Goal: Navigation & Orientation: Find specific page/section

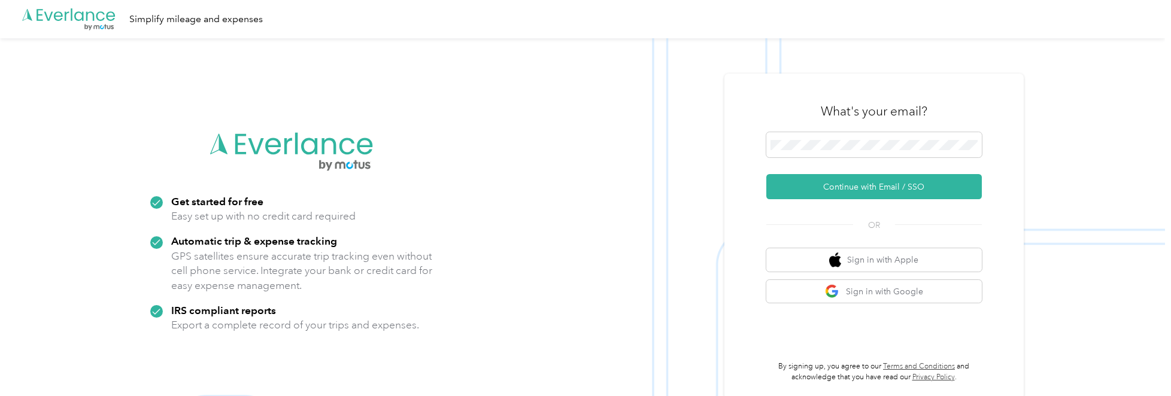
click at [891, 190] on button "Continue with Email / SSO" at bounding box center [874, 186] width 216 height 25
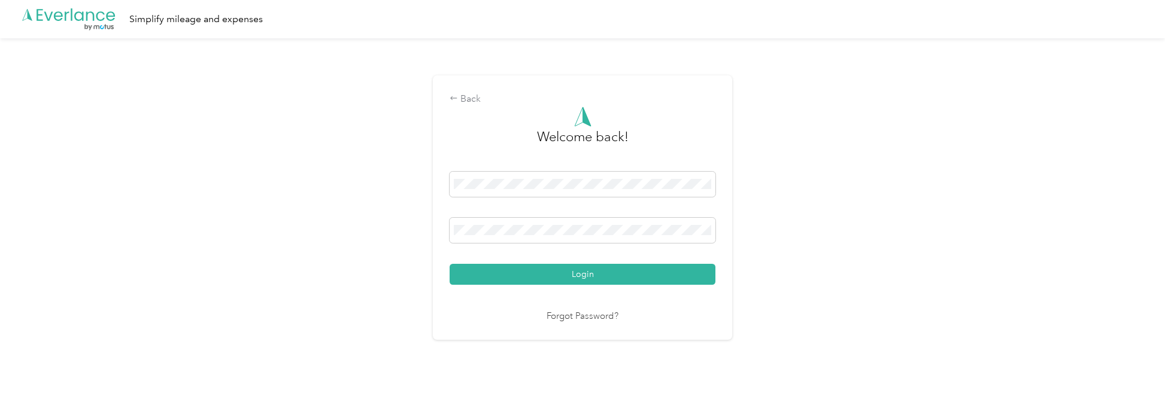
click at [450, 264] on button "Login" at bounding box center [583, 274] width 266 height 21
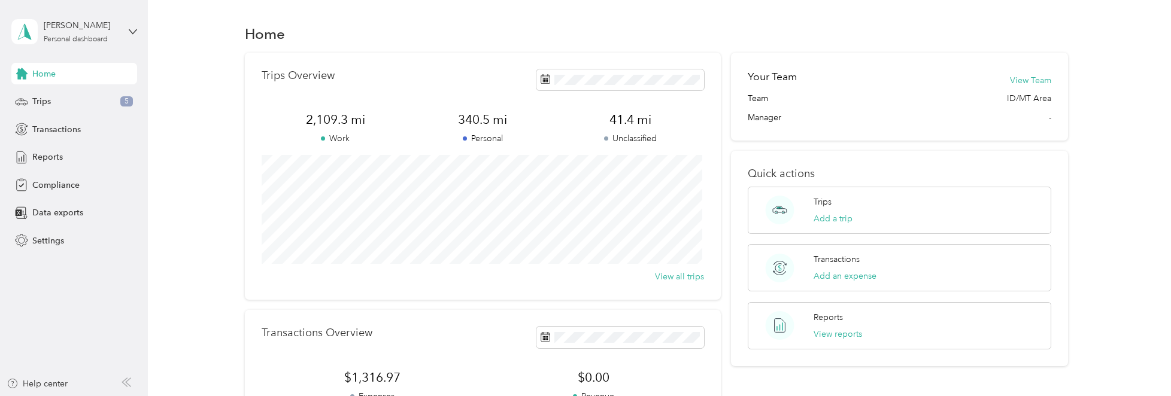
click at [35, 245] on span "Settings" at bounding box center [48, 241] width 32 height 13
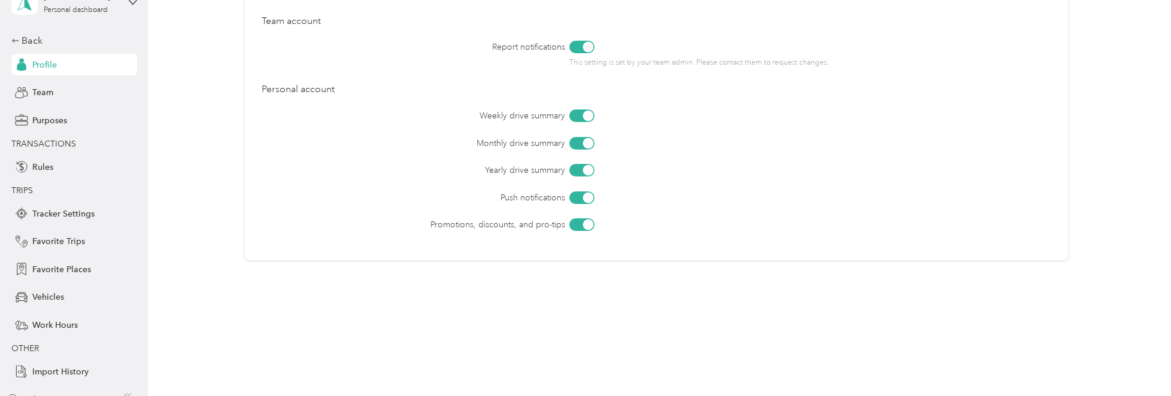
scroll to position [45, 0]
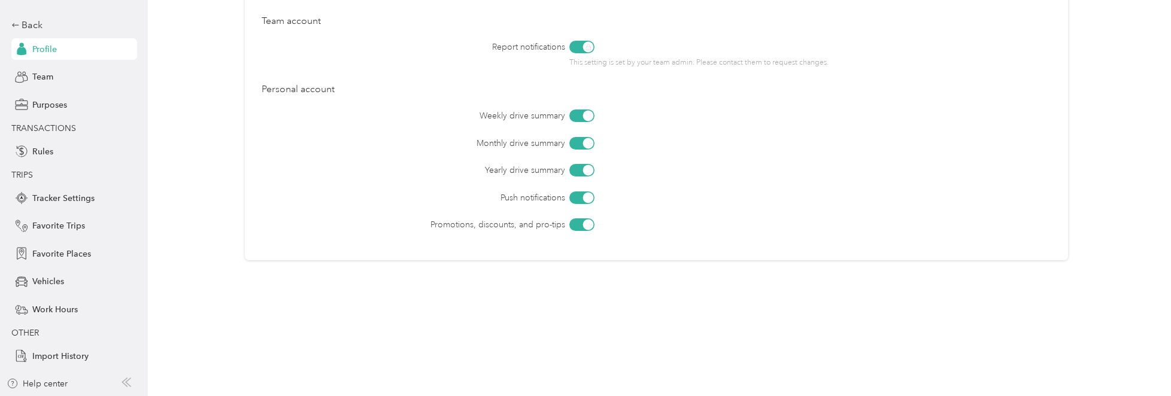
click at [43, 385] on div "Help center" at bounding box center [37, 384] width 61 height 13
